Goal: Task Accomplishment & Management: Use online tool/utility

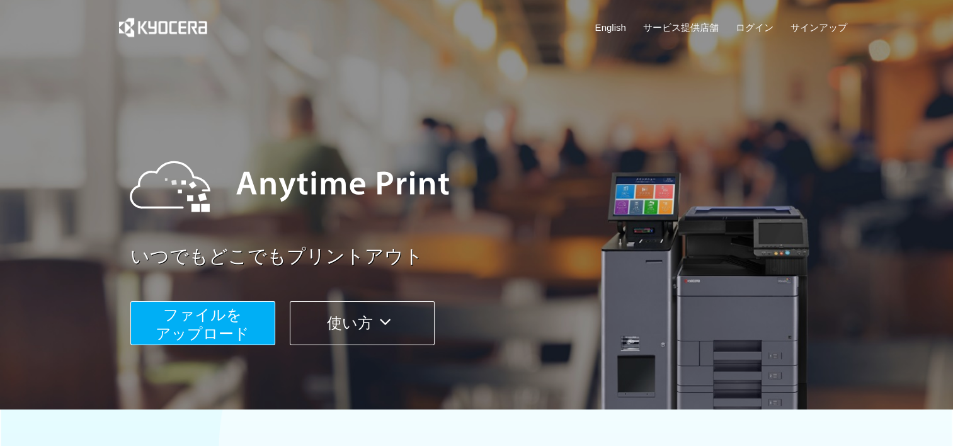
click at [212, 316] on span "ファイルを ​​アップロード" at bounding box center [203, 324] width 94 height 36
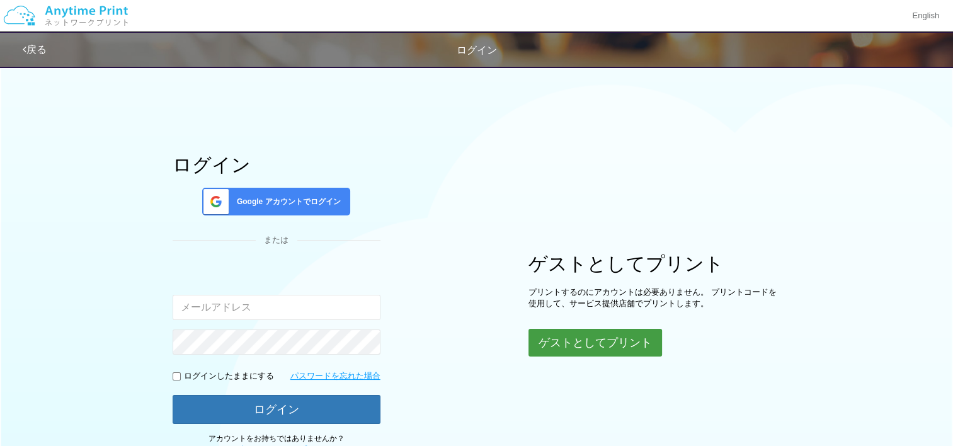
click at [543, 330] on button "ゲストとしてプリント" at bounding box center [595, 343] width 134 height 28
click at [590, 347] on button "ゲストとしてプリント" at bounding box center [595, 343] width 134 height 28
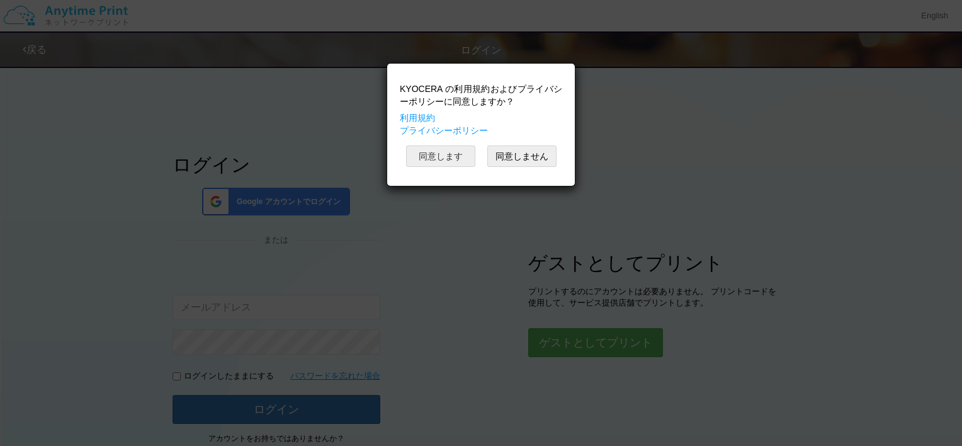
click at [454, 161] on button "同意します" at bounding box center [440, 155] width 69 height 21
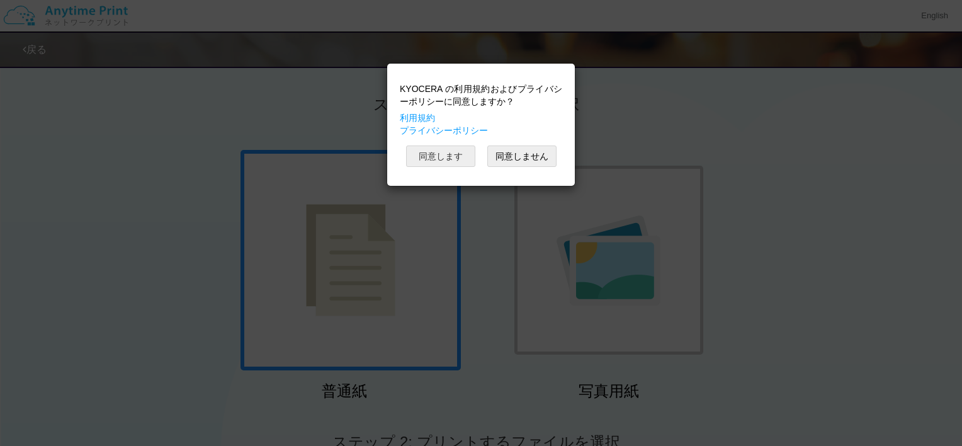
click at [454, 161] on button "同意します" at bounding box center [440, 155] width 69 height 21
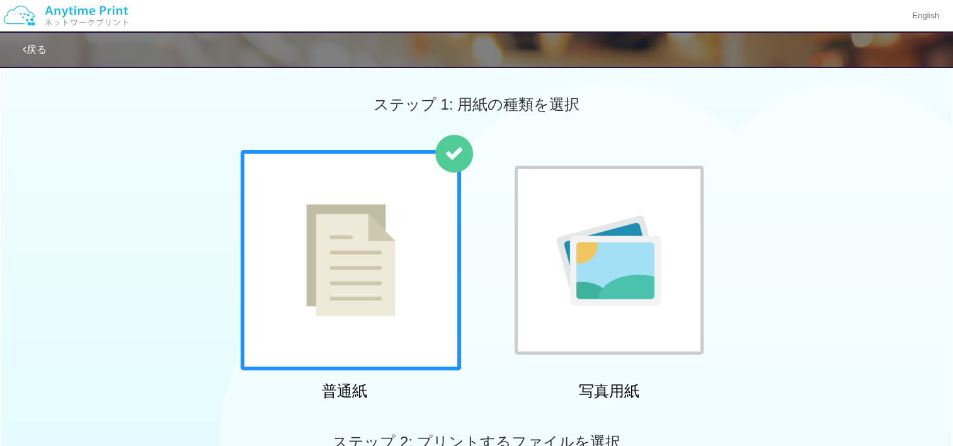
click at [374, 254] on img at bounding box center [350, 260] width 89 height 112
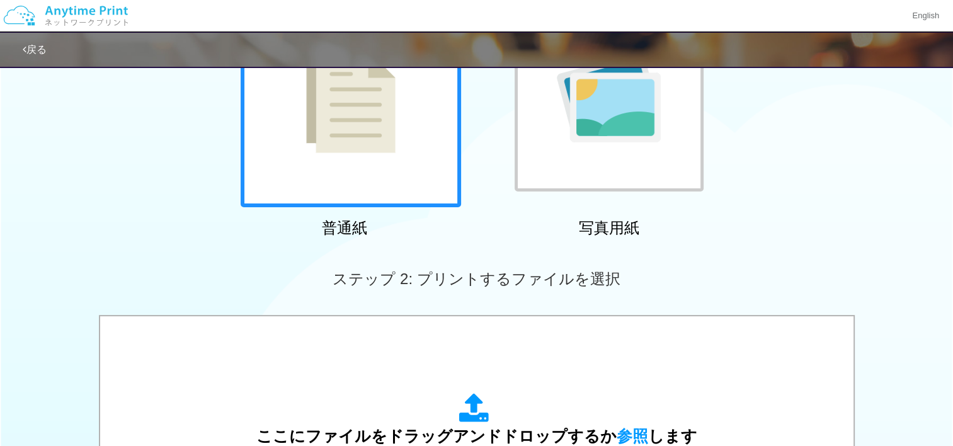
scroll to position [280, 0]
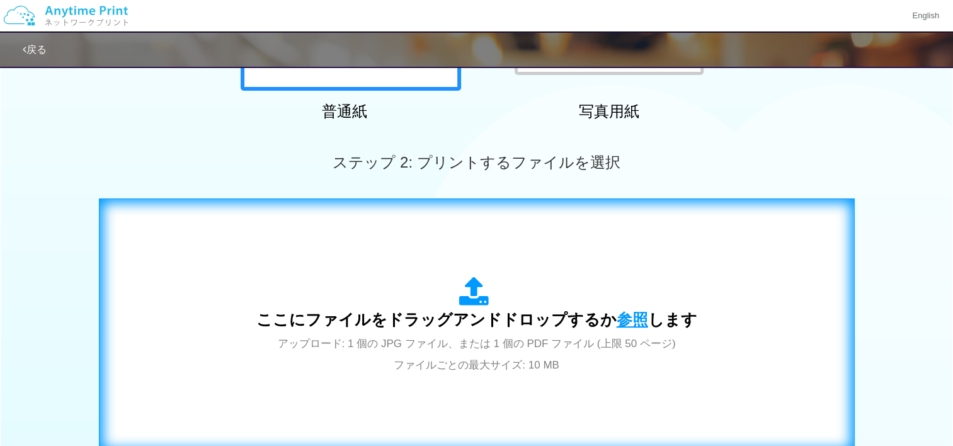
click at [633, 322] on span "参照" at bounding box center [632, 320] width 31 height 18
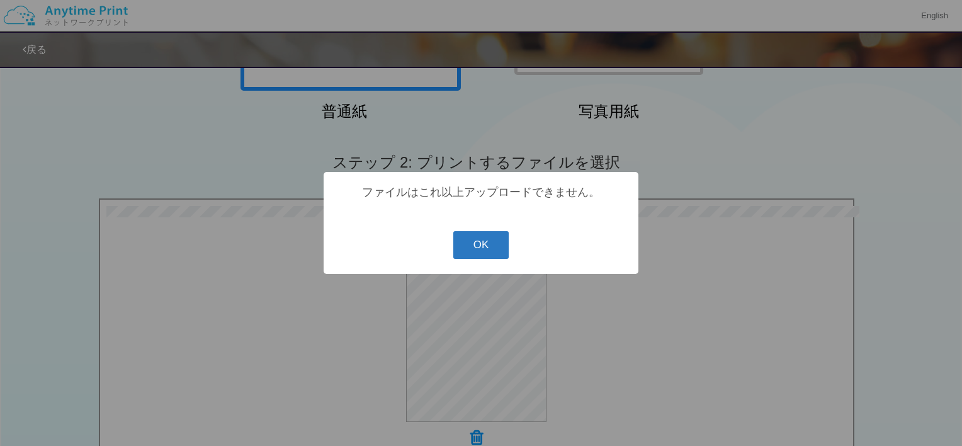
click at [488, 242] on button "OK" at bounding box center [482, 245] width 56 height 28
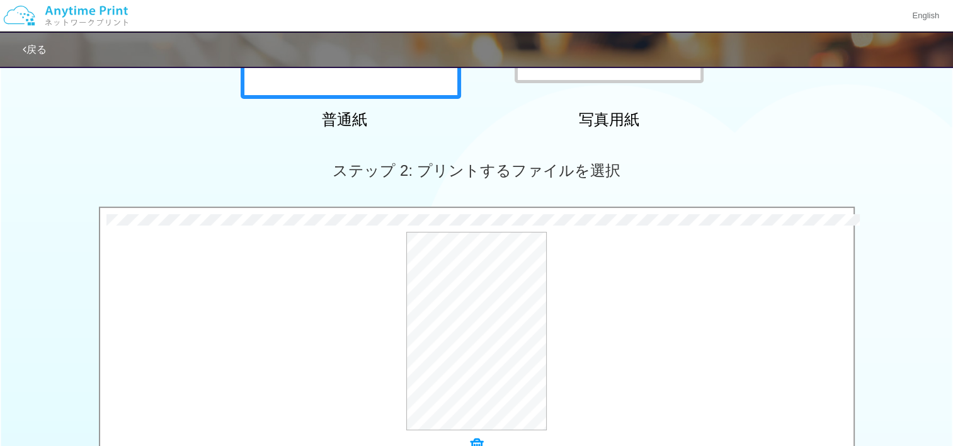
scroll to position [365, 0]
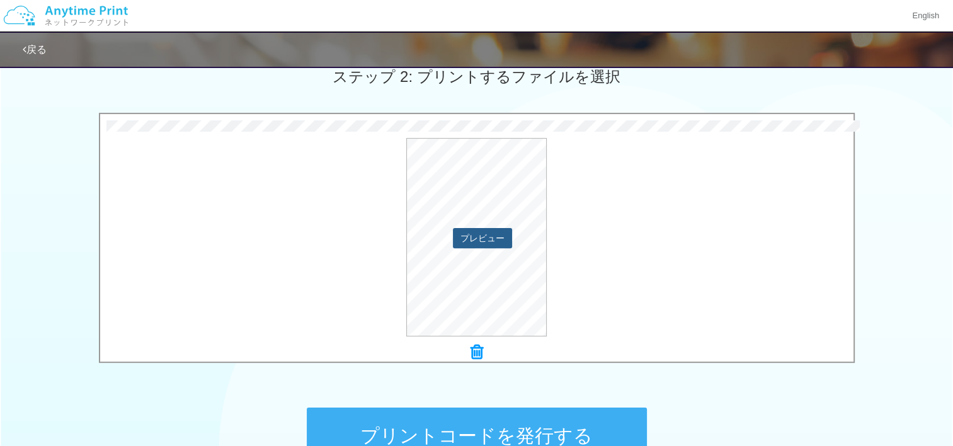
click at [478, 244] on button "プレビュー" at bounding box center [482, 238] width 59 height 20
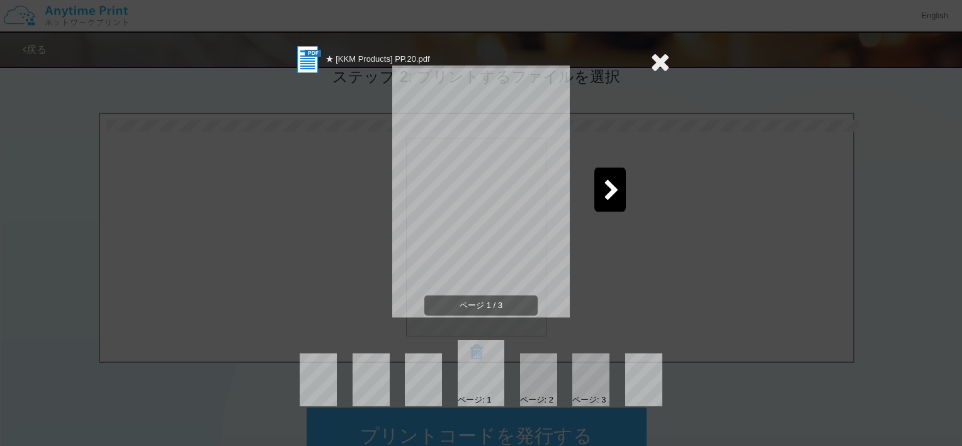
click at [612, 198] on icon at bounding box center [612, 191] width 16 height 22
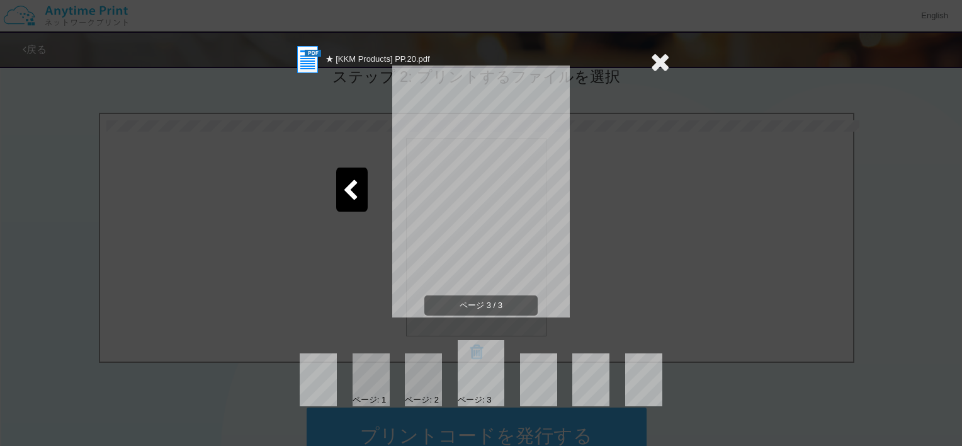
click at [347, 199] on icon at bounding box center [351, 191] width 16 height 22
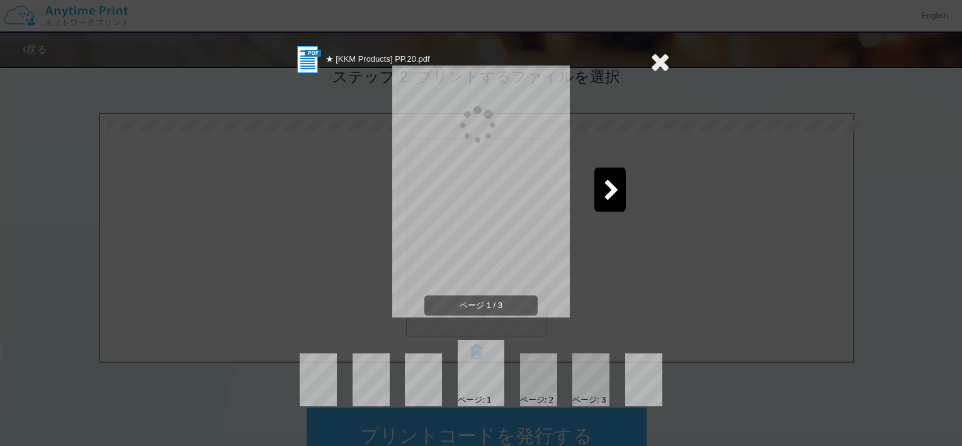
click at [347, 199] on div "ページ 1 / 3" at bounding box center [481, 202] width 378 height 252
click at [612, 180] on icon at bounding box center [612, 191] width 16 height 22
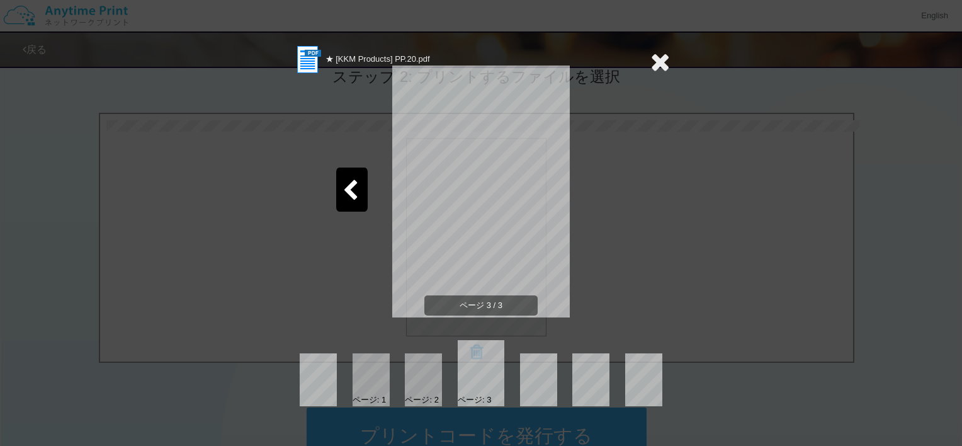
click at [661, 59] on icon at bounding box center [661, 61] width 20 height 25
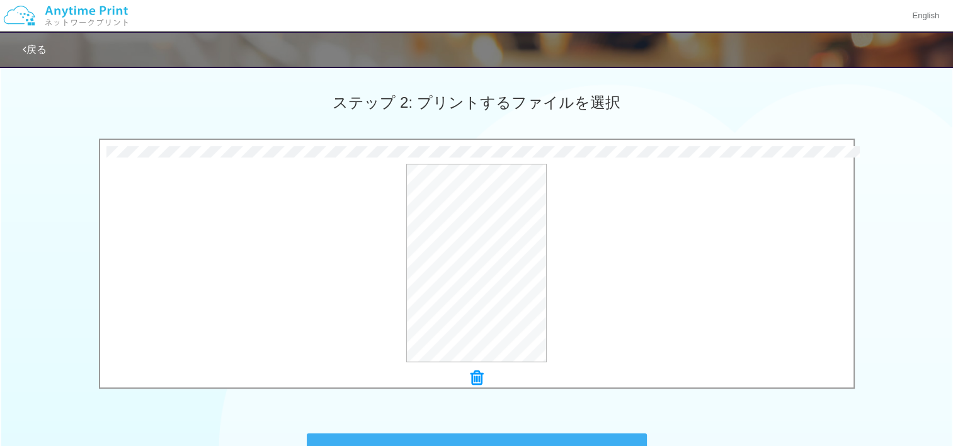
scroll to position [340, 0]
click at [476, 381] on icon at bounding box center [477, 377] width 13 height 16
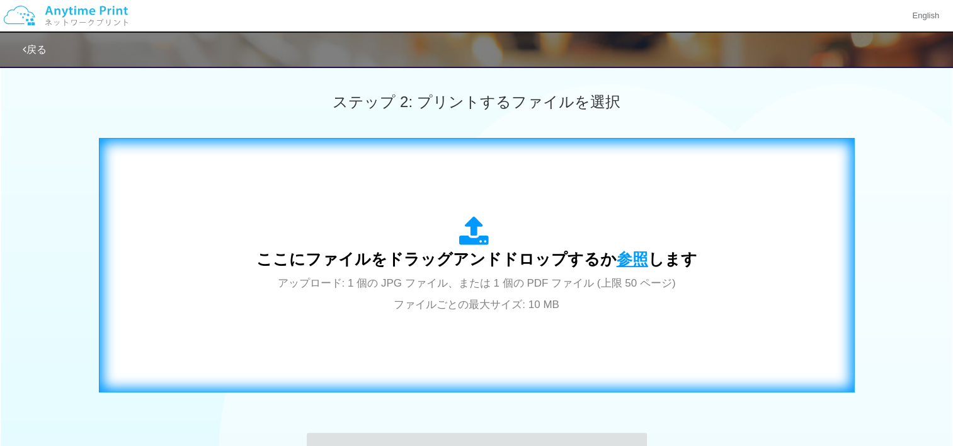
click at [632, 257] on span "参照" at bounding box center [632, 259] width 31 height 18
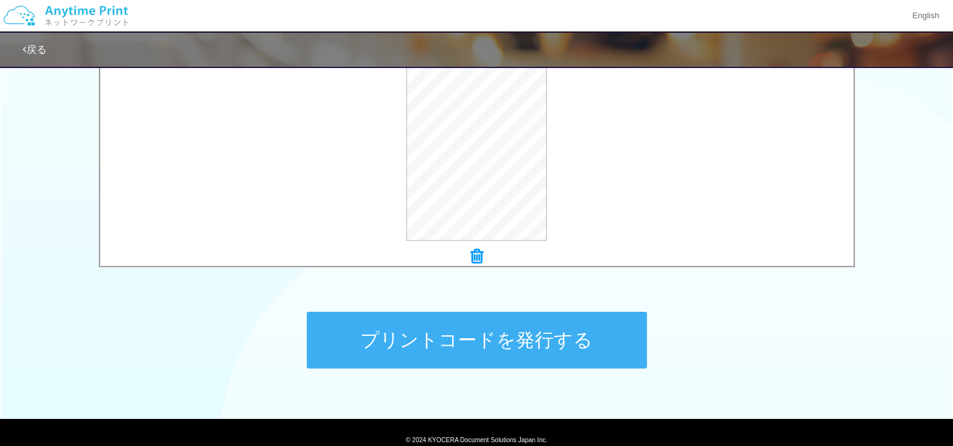
scroll to position [461, 0]
click at [474, 333] on button "プリントコードを発行する" at bounding box center [477, 340] width 340 height 57
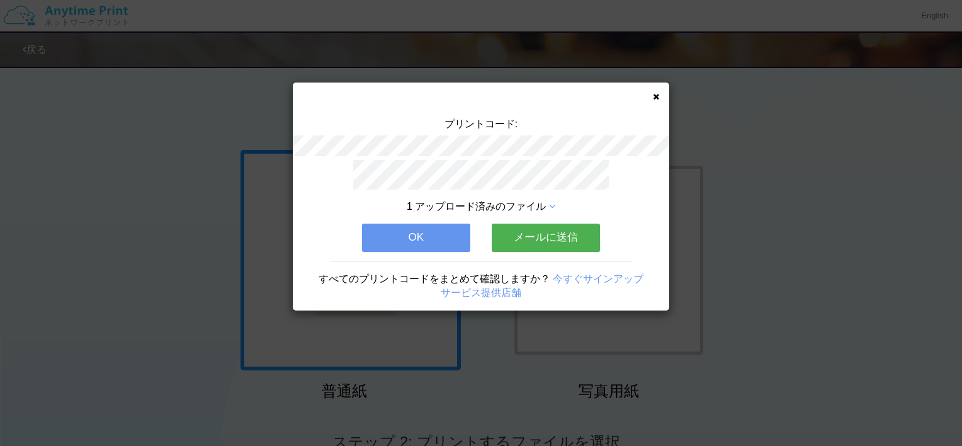
click at [525, 237] on button "メールに送信" at bounding box center [546, 238] width 108 height 28
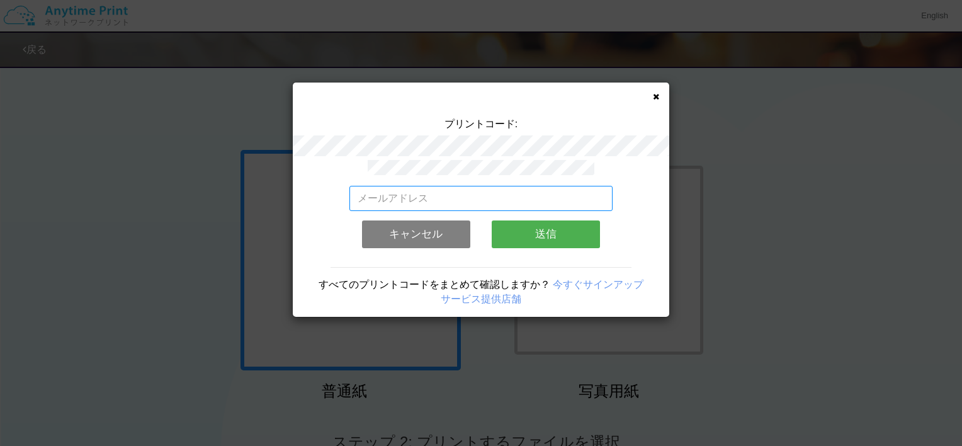
click at [474, 195] on input "email" at bounding box center [482, 198] width 264 height 25
type input "[EMAIL_ADDRESS][DOMAIN_NAME]"
click at [525, 237] on button "送信" at bounding box center [546, 234] width 108 height 28
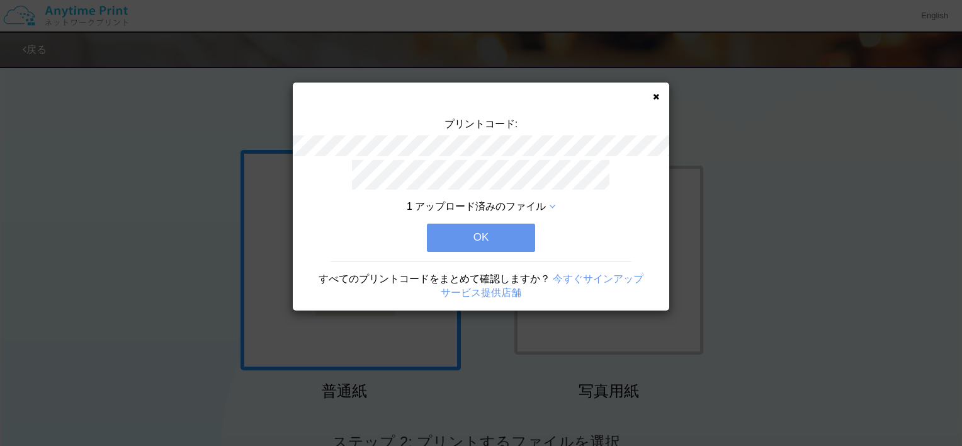
click at [506, 234] on button "OK" at bounding box center [481, 238] width 108 height 28
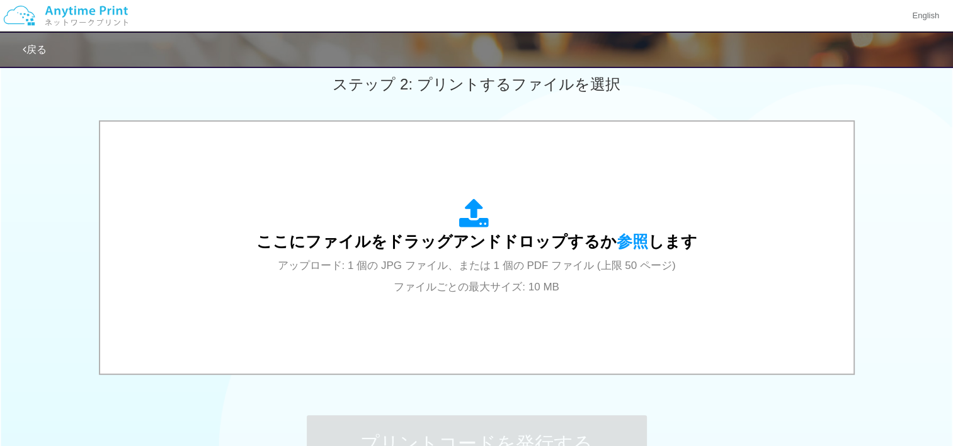
scroll to position [432, 0]
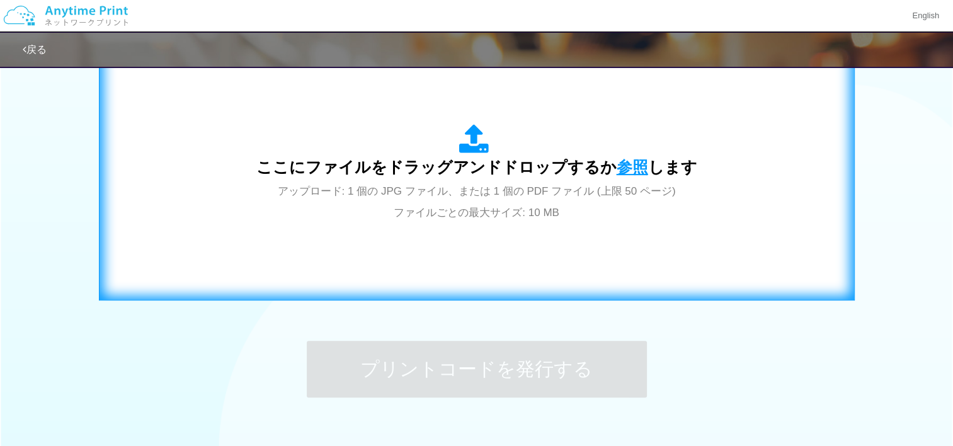
click at [622, 169] on span "参照" at bounding box center [632, 167] width 31 height 18
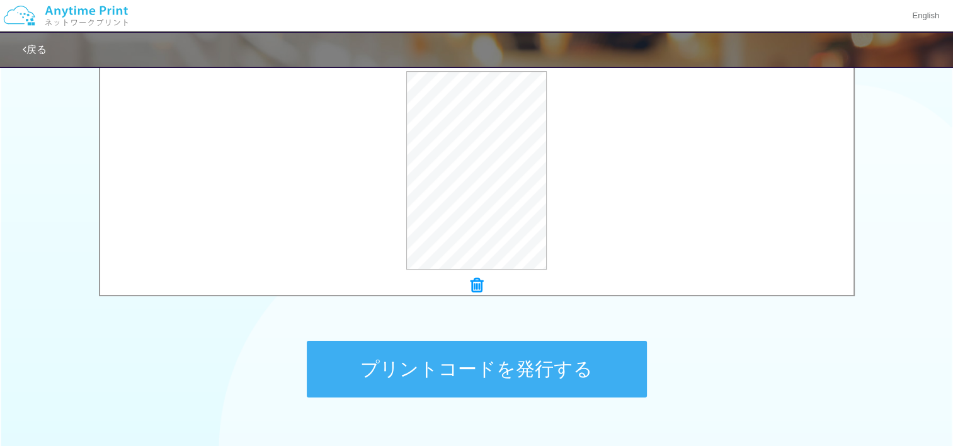
click at [471, 353] on button "プリントコードを発行する" at bounding box center [477, 369] width 340 height 57
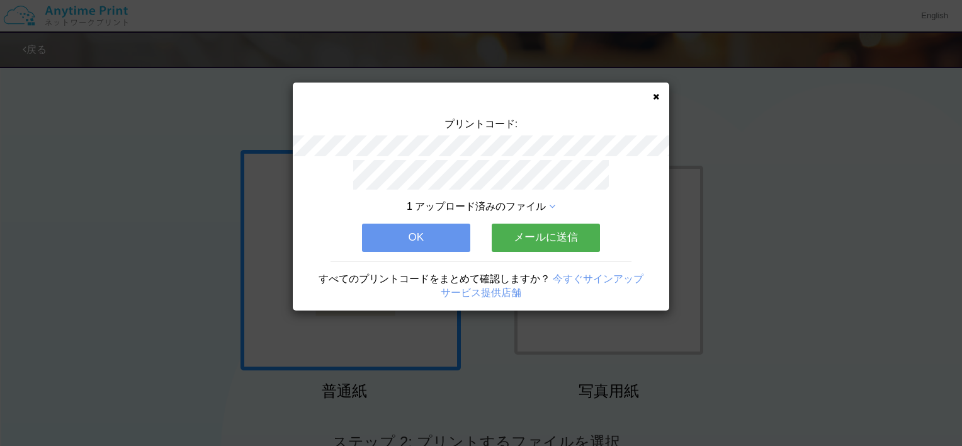
click at [530, 232] on button "メールに送信" at bounding box center [546, 238] width 108 height 28
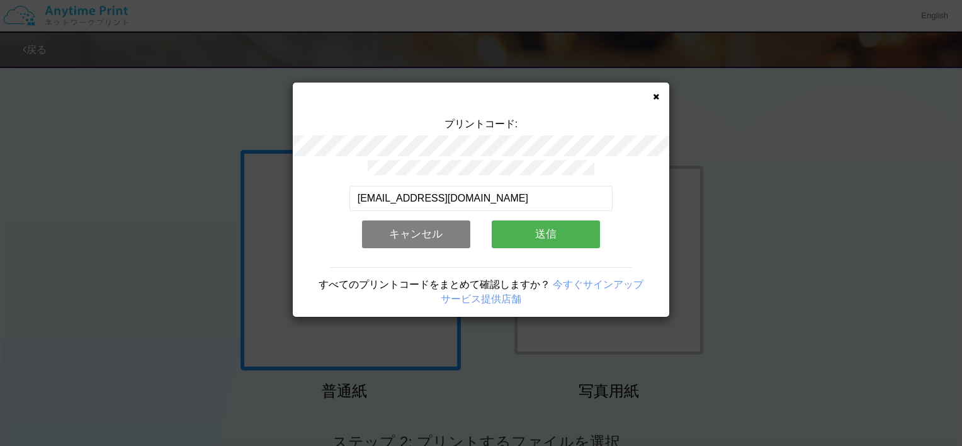
click at [530, 232] on button "送信" at bounding box center [546, 234] width 108 height 28
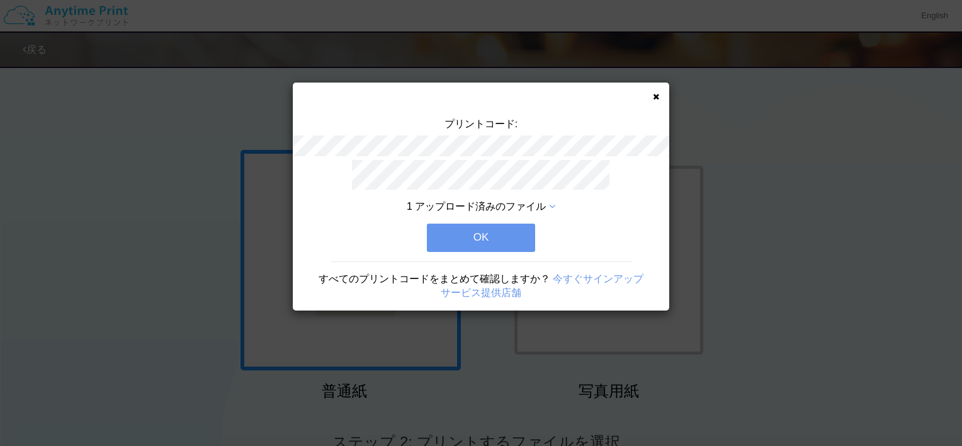
click at [653, 97] on icon at bounding box center [656, 97] width 6 height 8
